Goal: Understand process/instructions

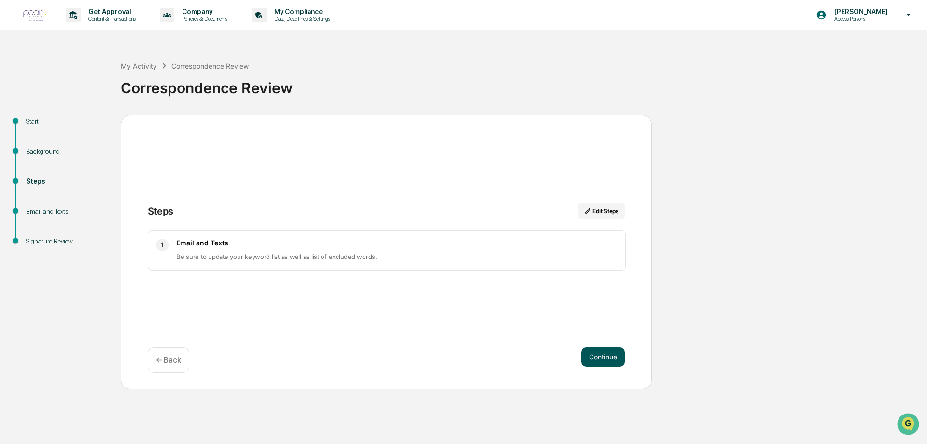
click at [593, 355] on button "Continue" at bounding box center [602, 356] width 43 height 19
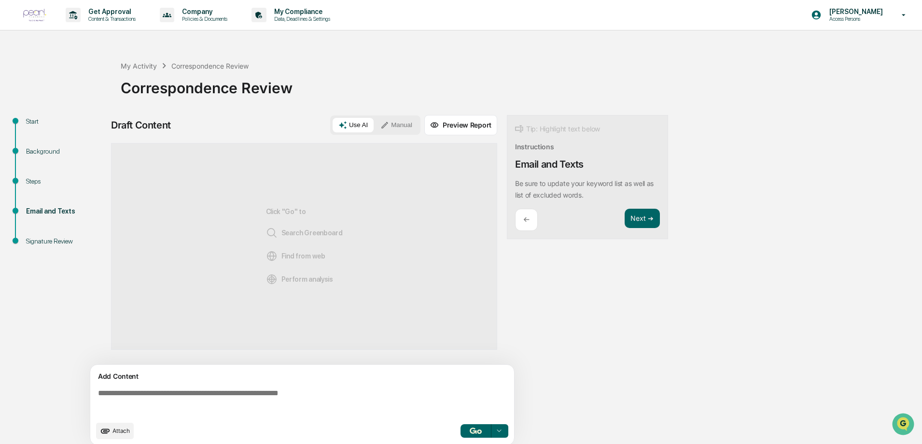
scroll to position [7, 0]
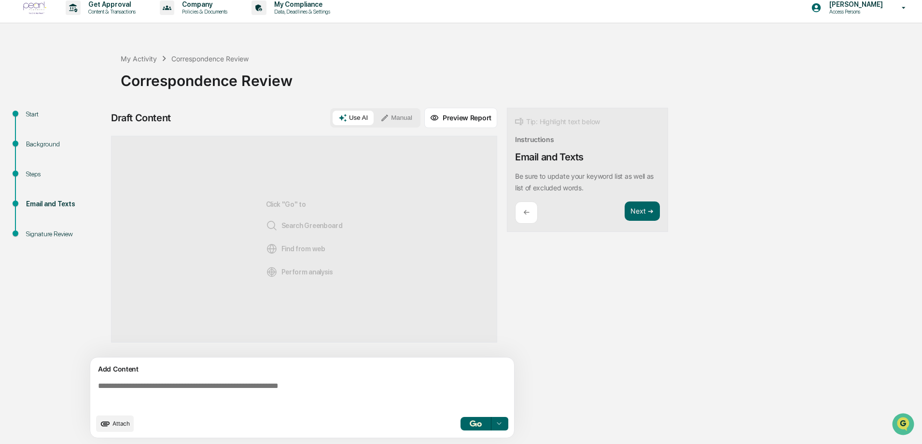
click at [505, 424] on div at bounding box center [498, 423] width 15 height 15
click at [590, 345] on div "Draft Content Use AI Manual Preview Report Sources Click "Go" to Search Greenbo…" at bounding box center [381, 276] width 541 height 336
click at [34, 114] on div "Start" at bounding box center [65, 114] width 79 height 10
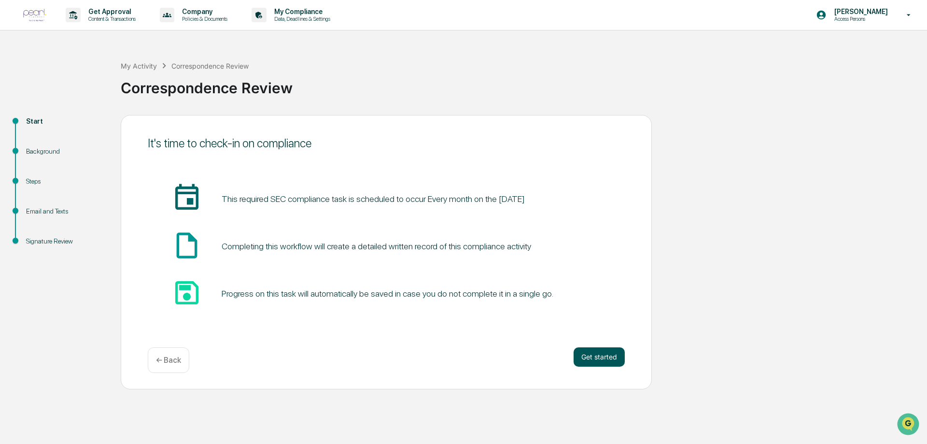
click at [589, 354] on button "Get started" at bounding box center [599, 356] width 51 height 19
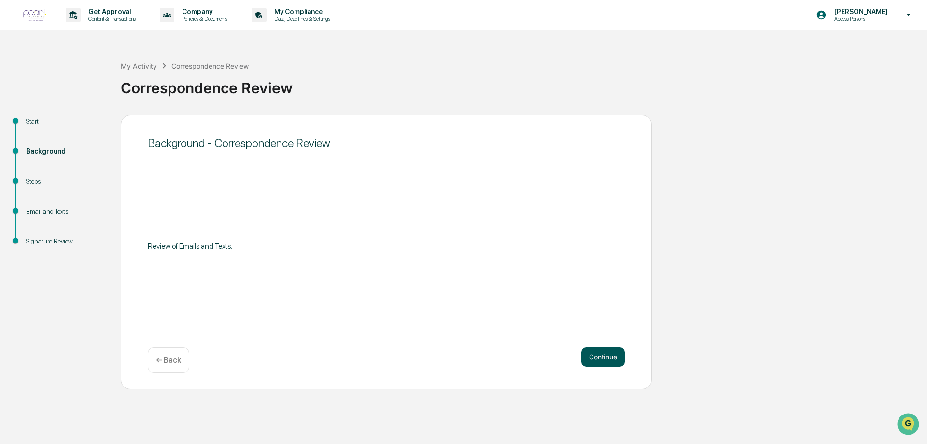
click at [617, 356] on button "Continue" at bounding box center [602, 356] width 43 height 19
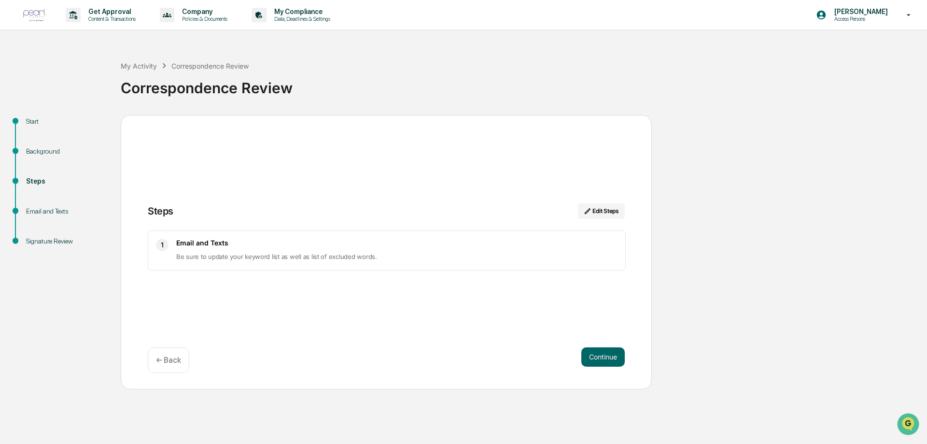
click at [35, 118] on div "Start" at bounding box center [65, 121] width 79 height 10
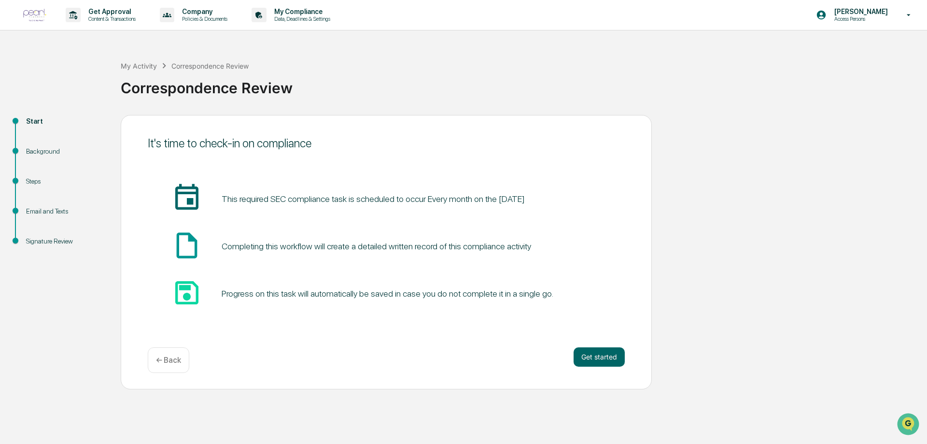
click at [39, 14] on img at bounding box center [34, 15] width 23 height 13
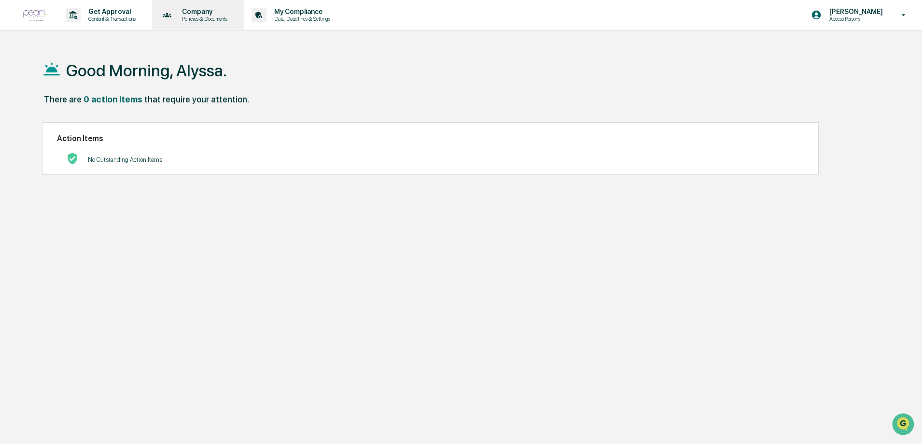
click at [221, 18] on p "Policies & Documents" at bounding box center [203, 18] width 58 height 7
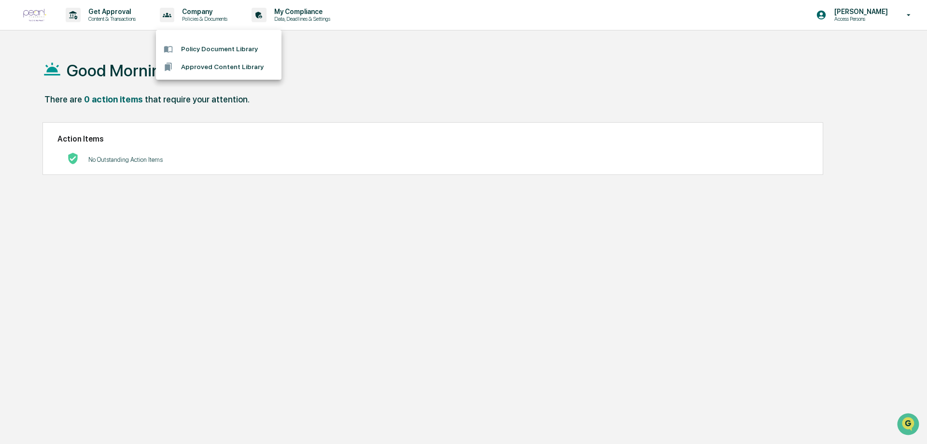
click at [107, 17] on div at bounding box center [463, 222] width 927 height 444
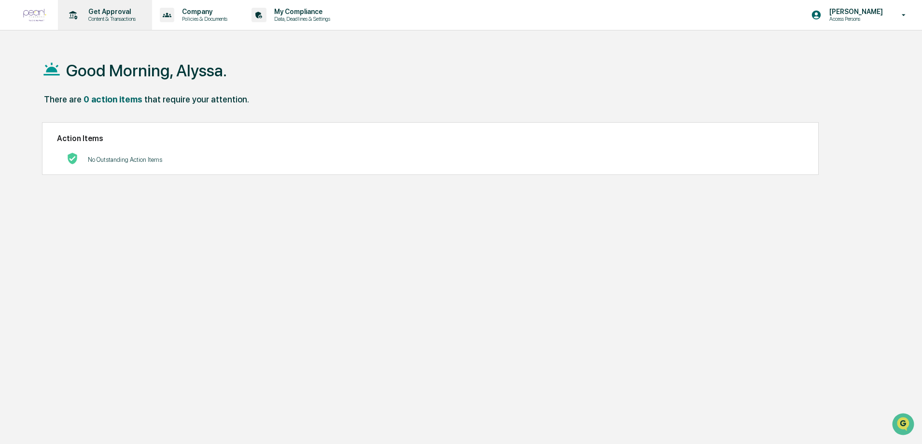
click at [108, 14] on p "Get Approval" at bounding box center [111, 12] width 60 height 8
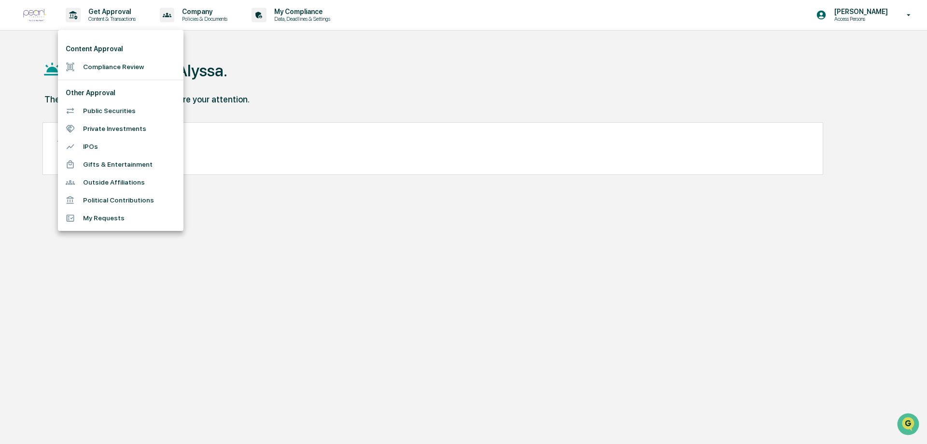
click at [31, 224] on div at bounding box center [463, 222] width 927 height 444
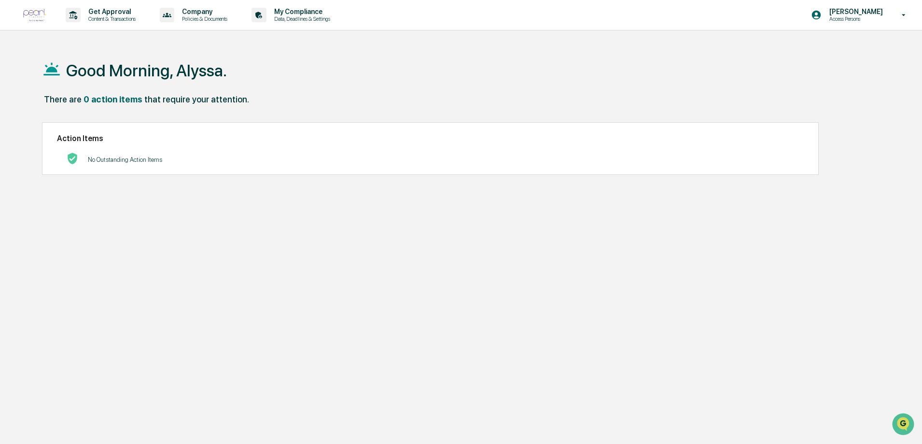
click at [28, 18] on img at bounding box center [34, 15] width 23 height 13
